Goal: Task Accomplishment & Management: Manage account settings

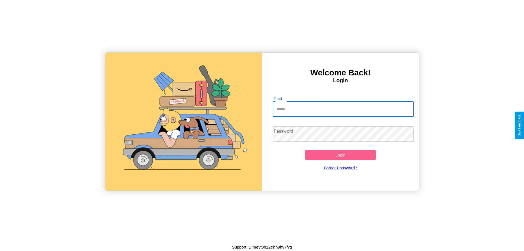
click at [343, 109] on input "Email" at bounding box center [342, 108] width 141 height 15
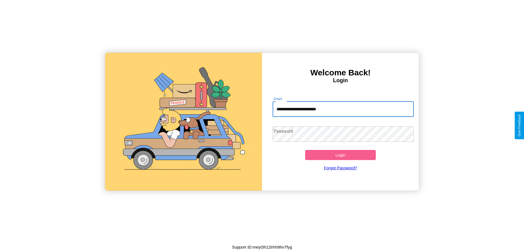
type input "**********"
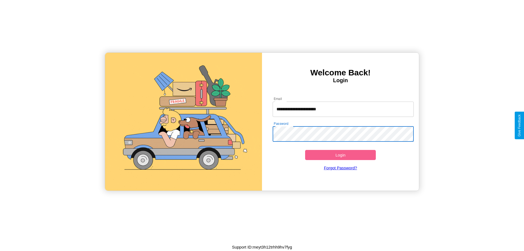
click at [340, 155] on button "Login" at bounding box center [340, 155] width 71 height 10
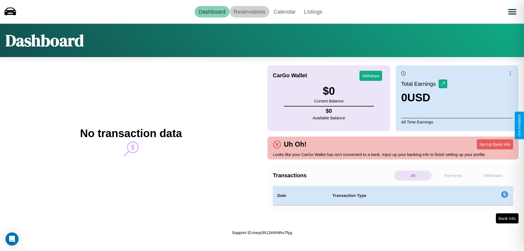
click at [249, 11] on link "Reservations" at bounding box center [249, 11] width 40 height 11
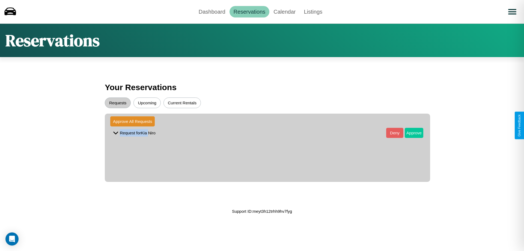
click at [410, 133] on button "Approve" at bounding box center [414, 133] width 19 height 10
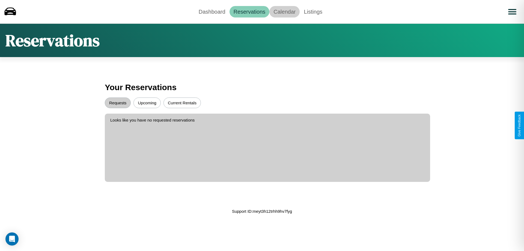
click at [284, 11] on link "Calendar" at bounding box center [284, 11] width 30 height 11
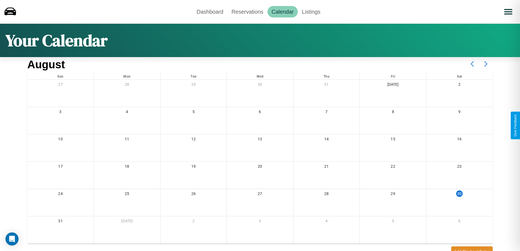
click at [486, 64] on icon at bounding box center [486, 64] width 14 height 14
click at [210, 11] on link "Dashboard" at bounding box center [209, 11] width 35 height 11
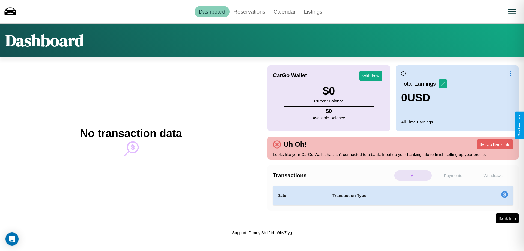
click at [453, 175] on p "Payments" at bounding box center [452, 175] width 37 height 10
click at [493, 175] on p "Withdraws" at bounding box center [492, 175] width 37 height 10
click at [453, 175] on p "Payments" at bounding box center [452, 175] width 37 height 10
click at [413, 175] on p "All" at bounding box center [412, 175] width 37 height 10
